Goal: Transaction & Acquisition: Purchase product/service

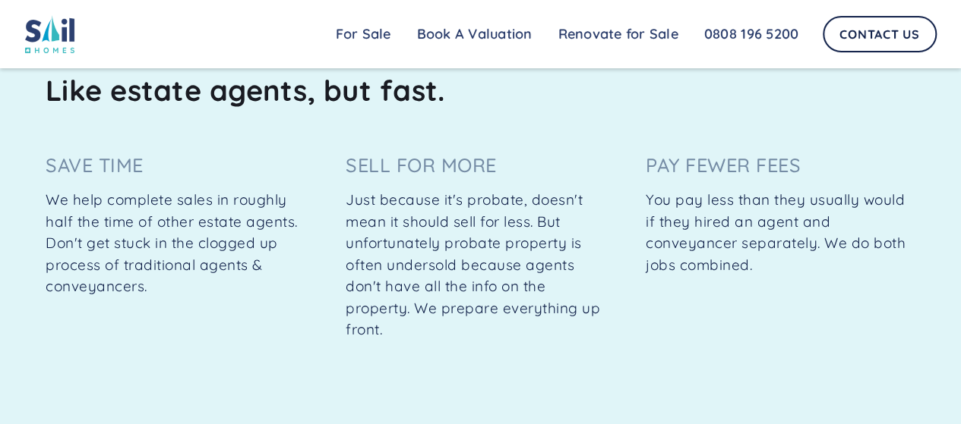
scroll to position [1283, 0]
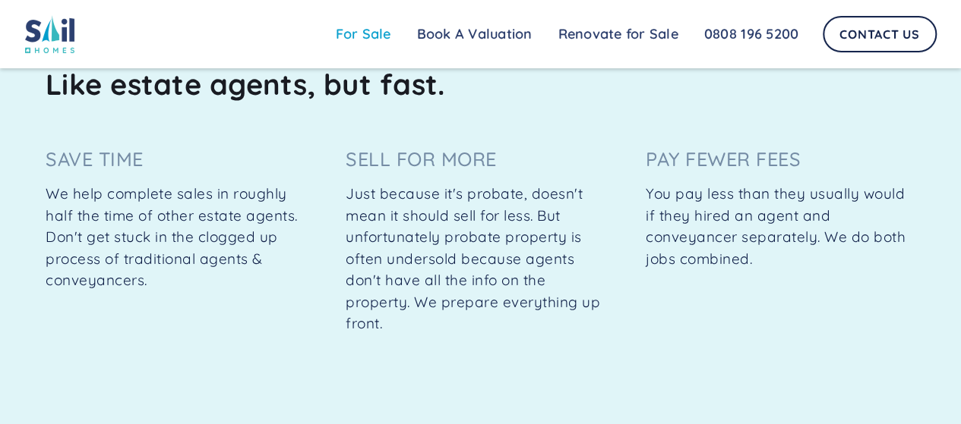
click at [368, 34] on link "For Sale" at bounding box center [363, 34] width 81 height 30
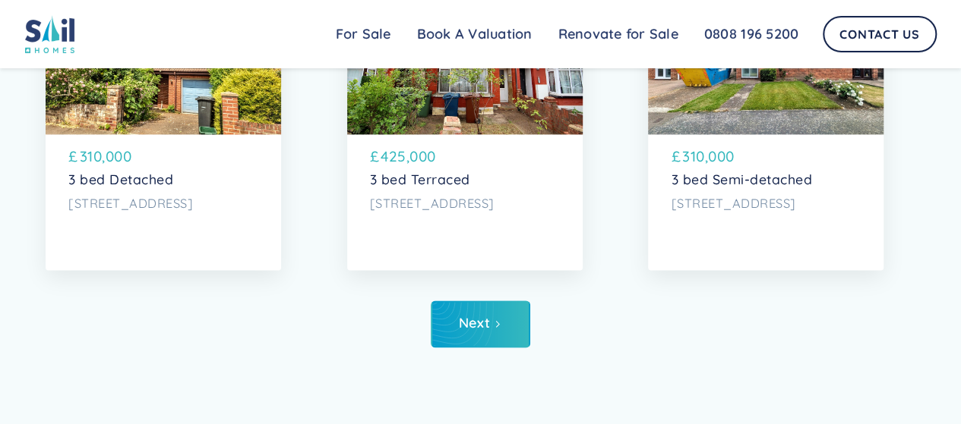
scroll to position [6880, 0]
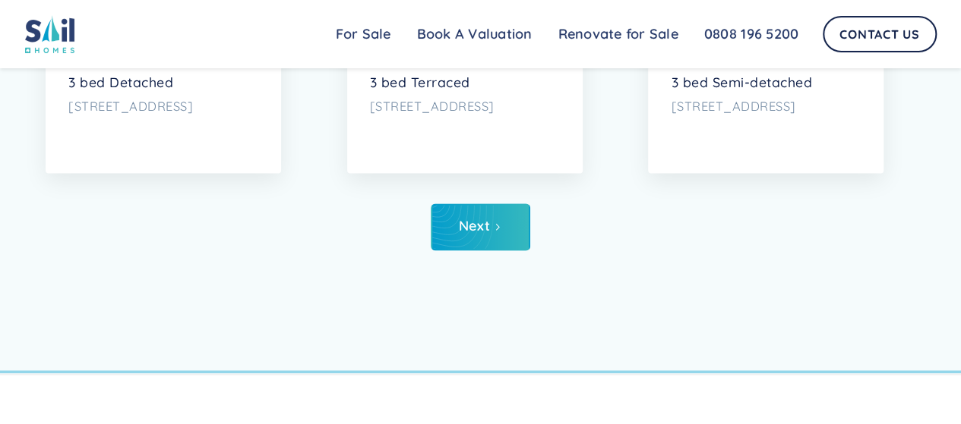
drag, startPoint x: 967, startPoint y: 24, endPoint x: 900, endPoint y: 348, distance: 330.5
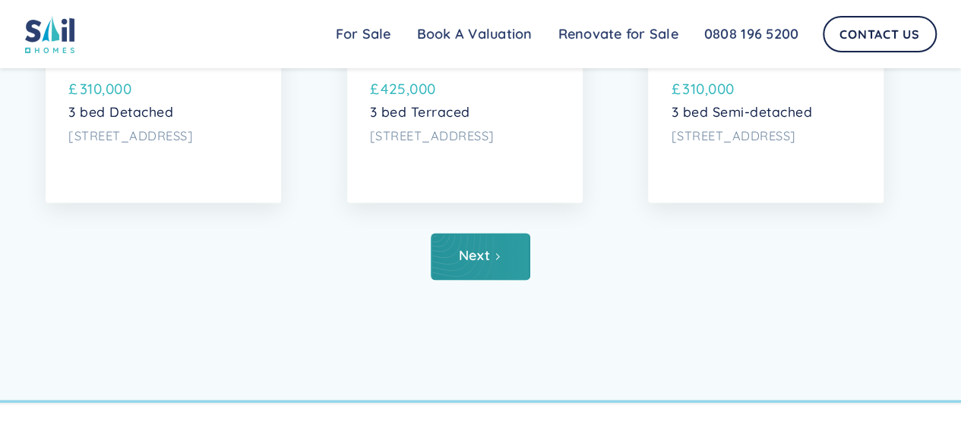
click at [475, 263] on div "Next" at bounding box center [474, 255] width 31 height 15
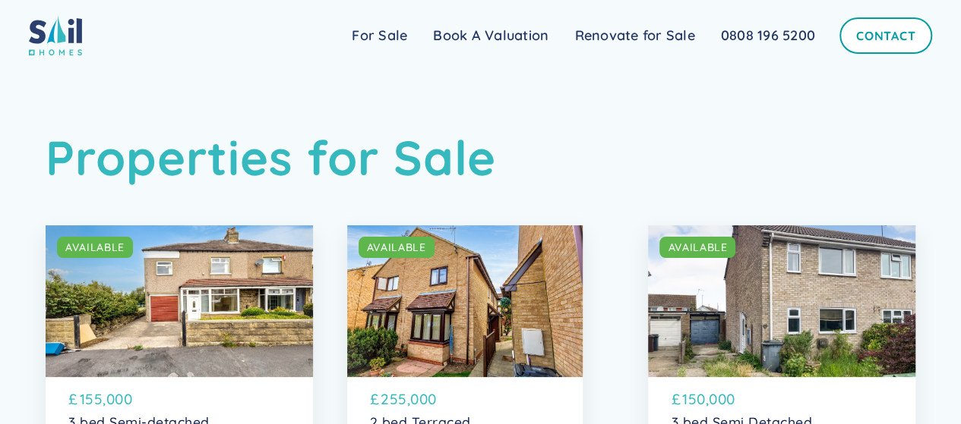
click at [878, 37] on link "Contact" at bounding box center [885, 35] width 93 height 36
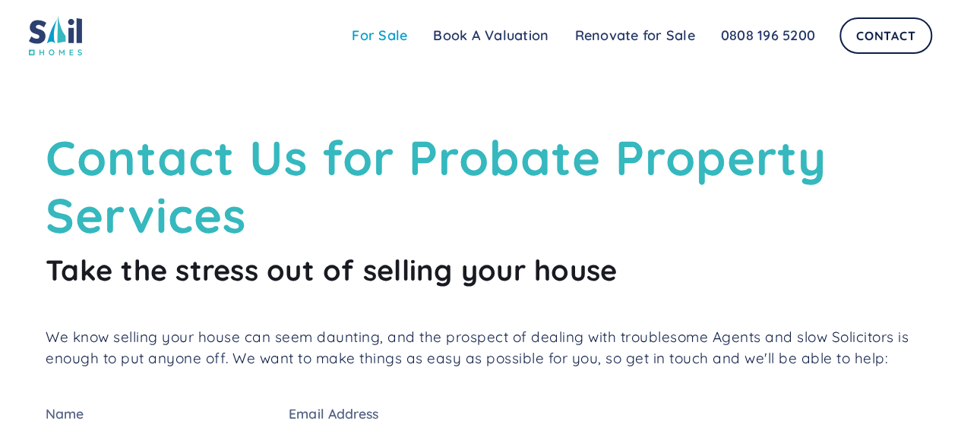
click at [366, 39] on link "For Sale" at bounding box center [379, 36] width 81 height 30
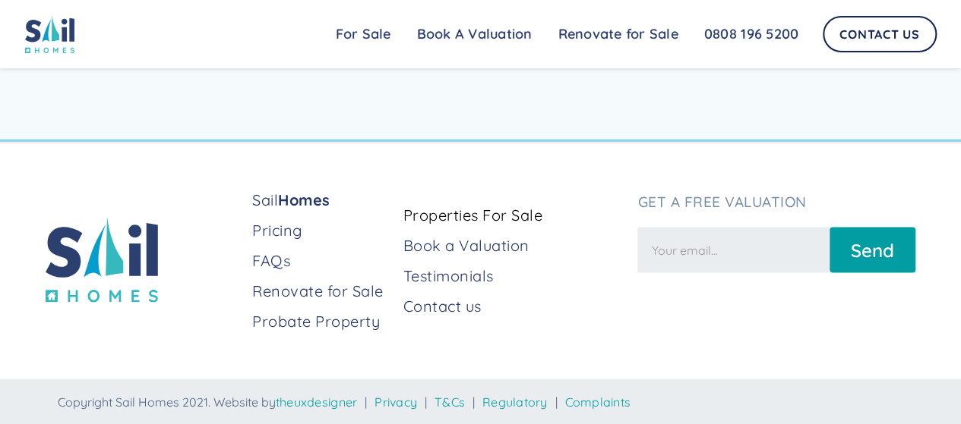
scroll to position [7185, 0]
click at [456, 211] on link "Properties For Sale" at bounding box center [514, 214] width 222 height 21
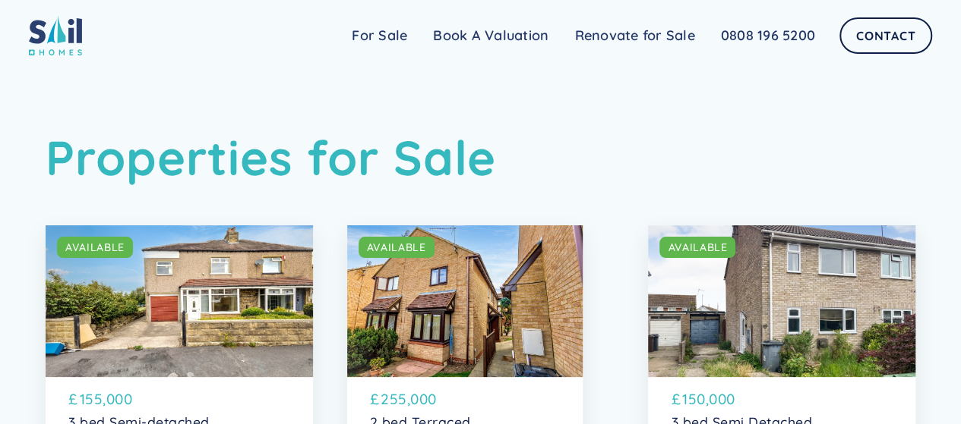
click at [458, 162] on h1 "Properties for Sale" at bounding box center [480, 158] width 869 height 58
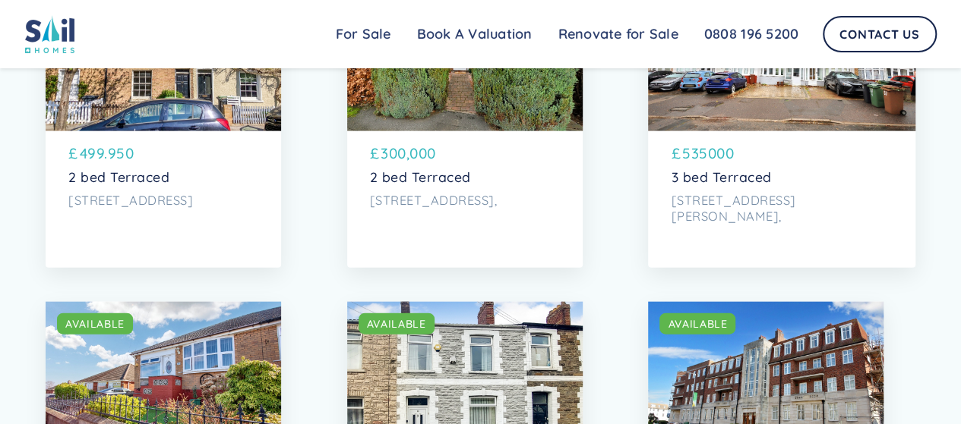
scroll to position [4397, 0]
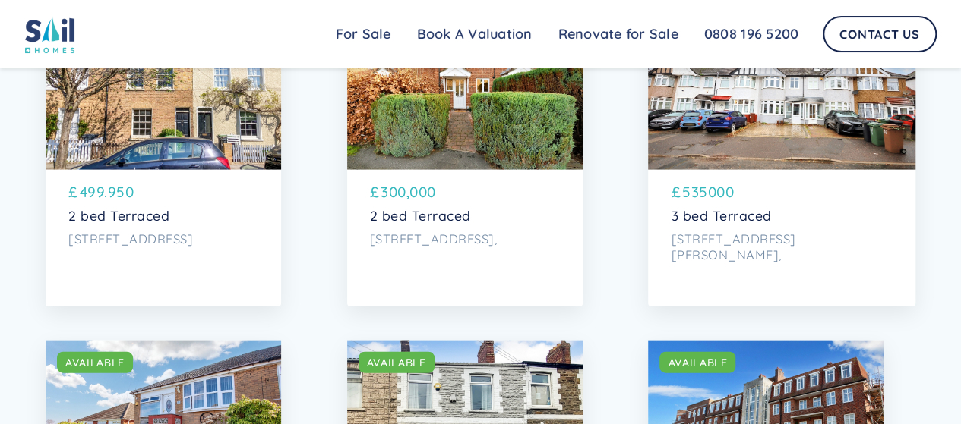
click at [103, 224] on p "2 bed Terraced" at bounding box center [163, 216] width 190 height 16
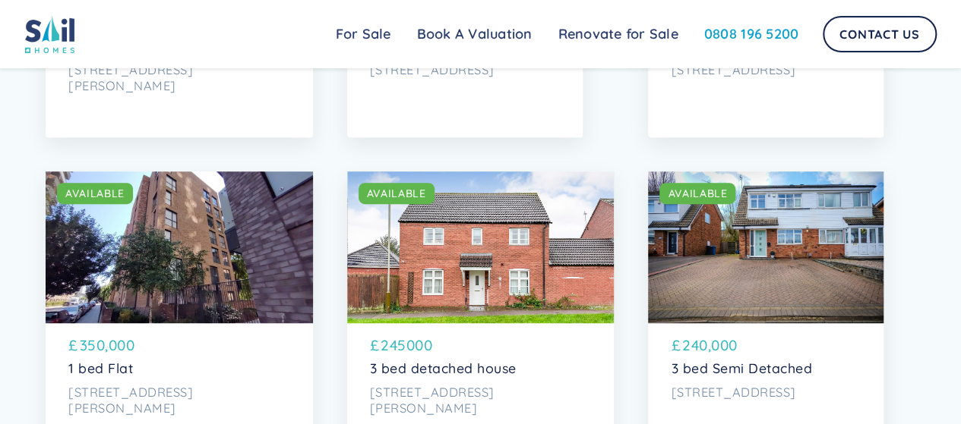
scroll to position [2531, 0]
